Goal: Task Accomplishment & Management: Manage account settings

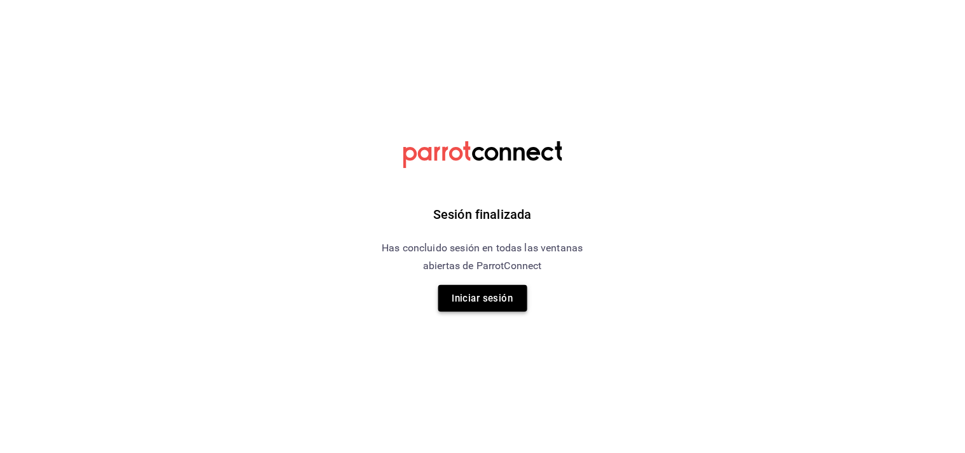
click at [464, 301] on button "Iniciar sesión" at bounding box center [482, 298] width 89 height 27
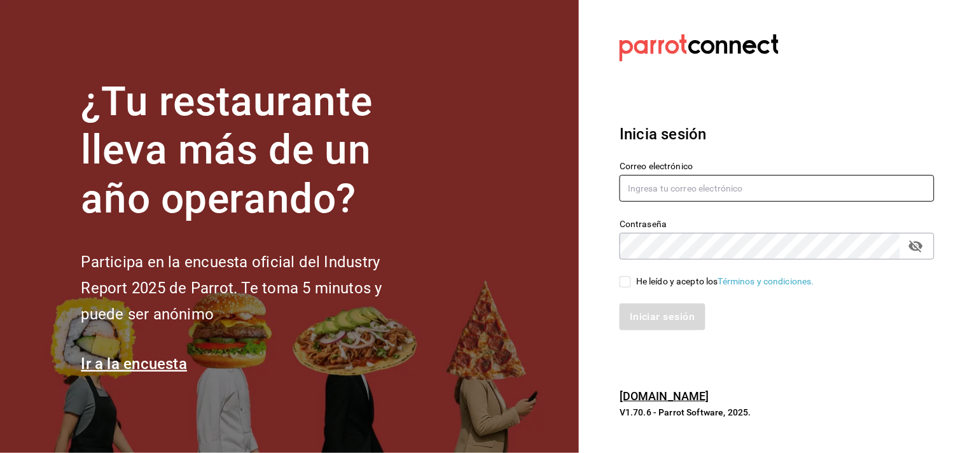
type input "[EMAIL_ADDRESS][DOMAIN_NAME]"
click at [624, 277] on input "He leído y acepto los Términos y condiciones." at bounding box center [624, 281] width 11 height 11
checkbox input "true"
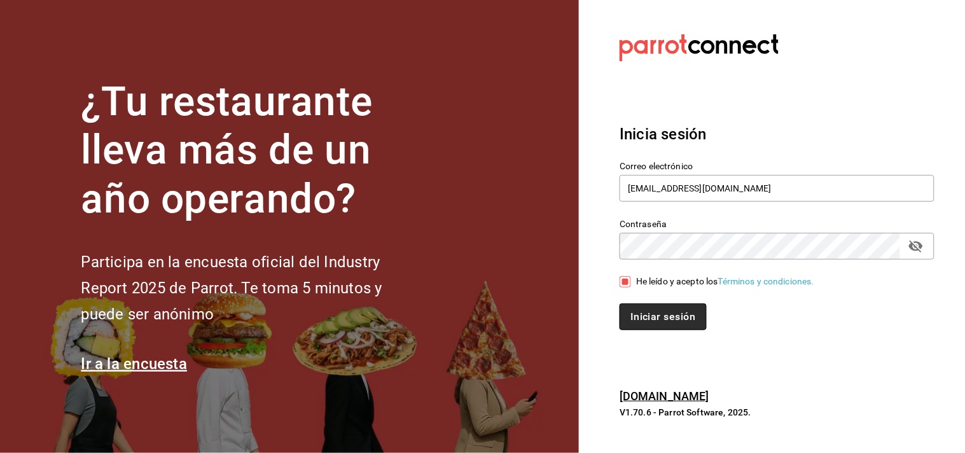
click at [643, 315] on button "Iniciar sesión" at bounding box center [662, 316] width 86 height 27
